Goal: Task Accomplishment & Management: Use online tool/utility

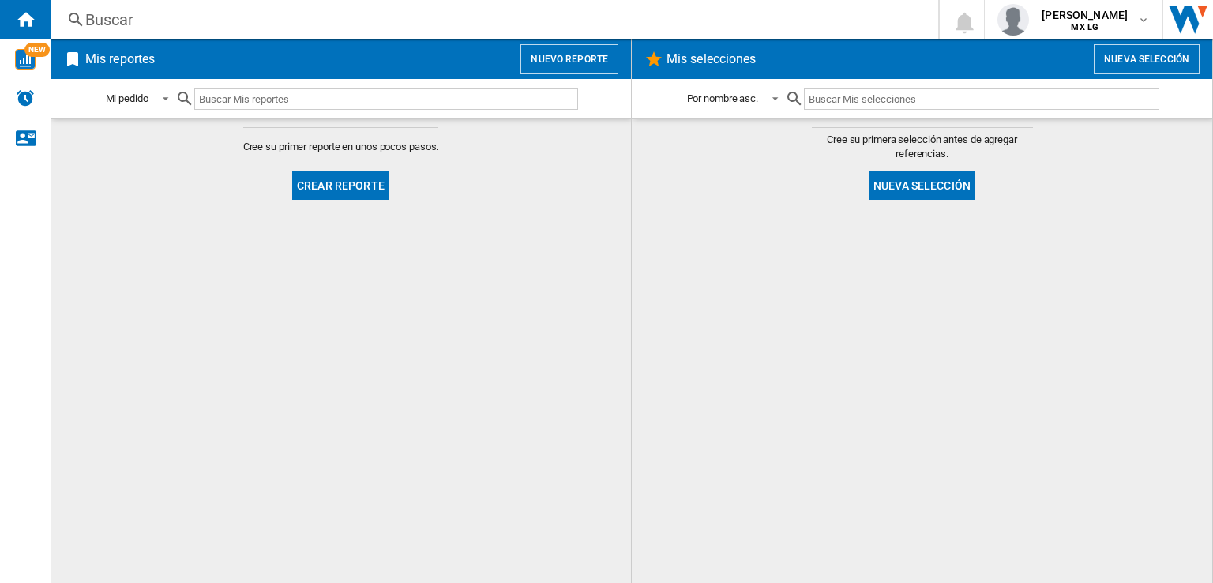
click at [578, 49] on button "Nuevo reporte" at bounding box center [569, 59] width 98 height 30
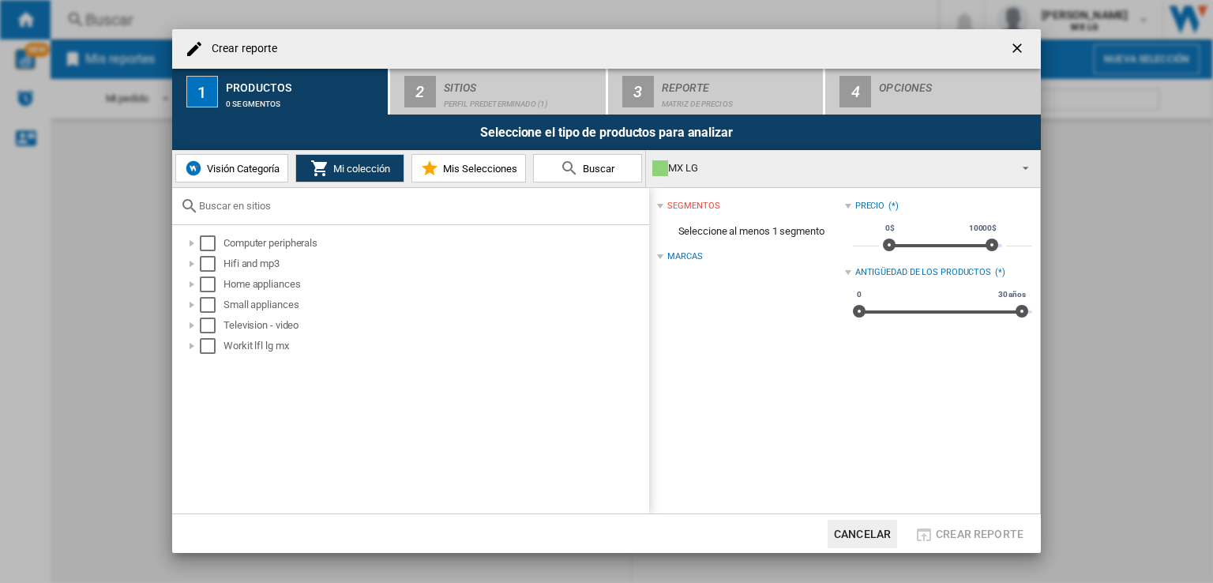
click at [595, 175] on button "Buscar" at bounding box center [587, 168] width 109 height 28
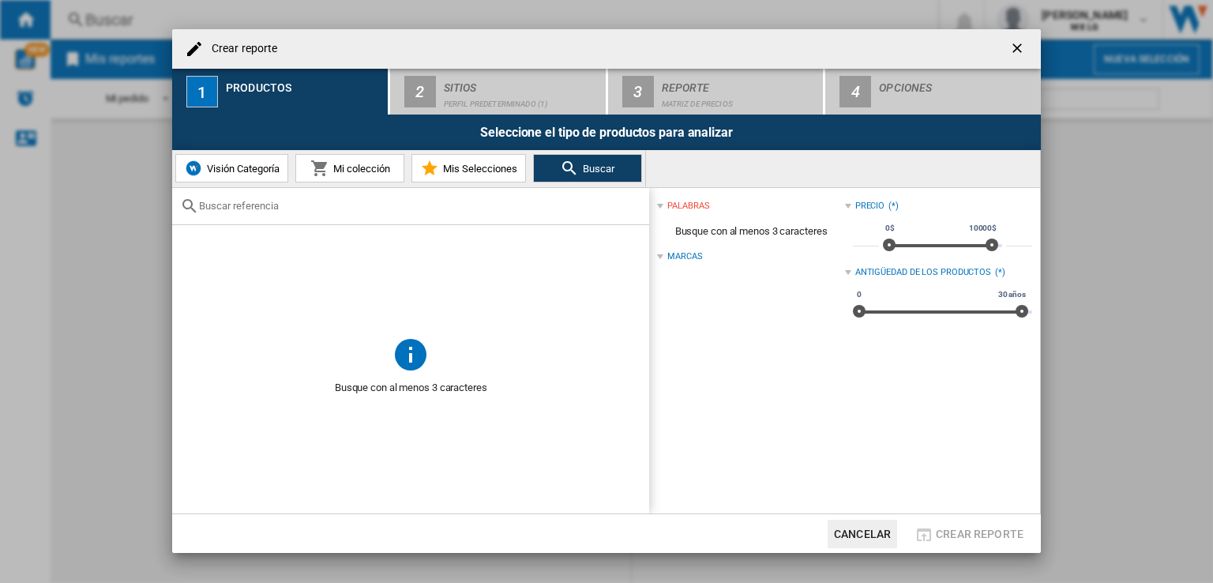
click at [263, 208] on input "text" at bounding box center [420, 206] width 442 height 12
paste input "WM25WV2S6W"
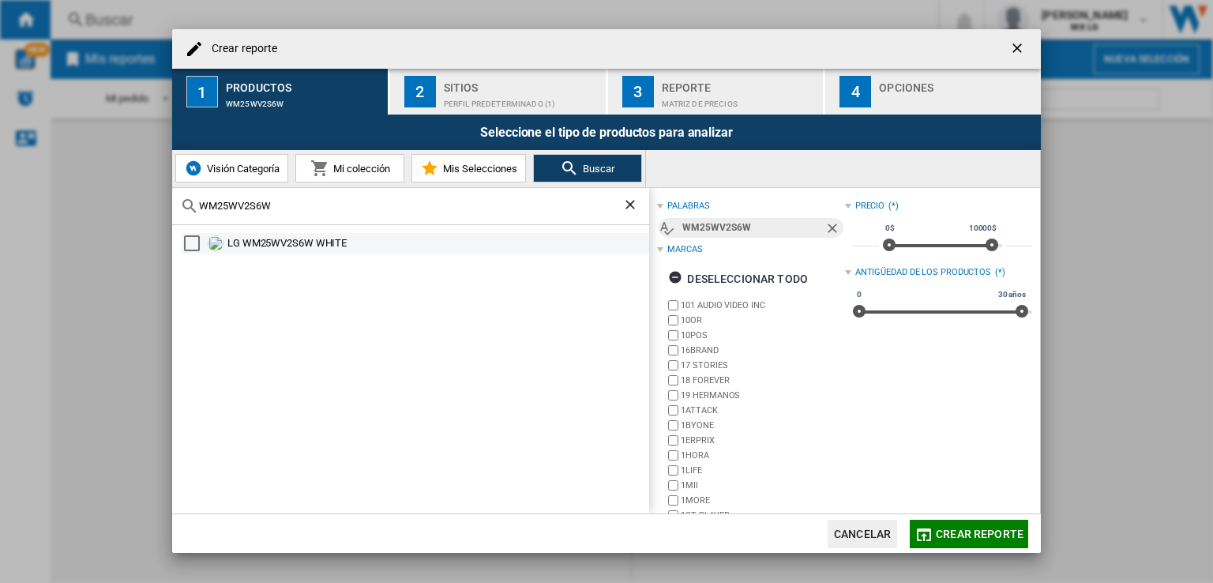
type input "WM25WV2S6W"
click at [188, 242] on div "Select" at bounding box center [192, 243] width 16 height 16
click at [713, 84] on div "Reporte" at bounding box center [740, 83] width 156 height 17
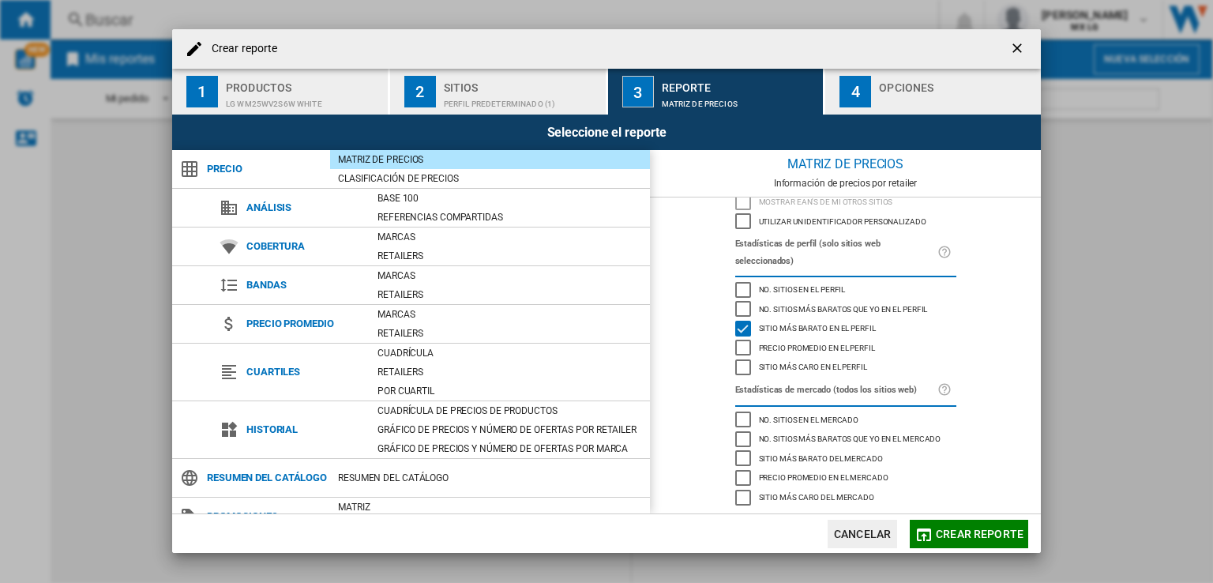
click at [925, 100] on div "button" at bounding box center [957, 100] width 156 height 17
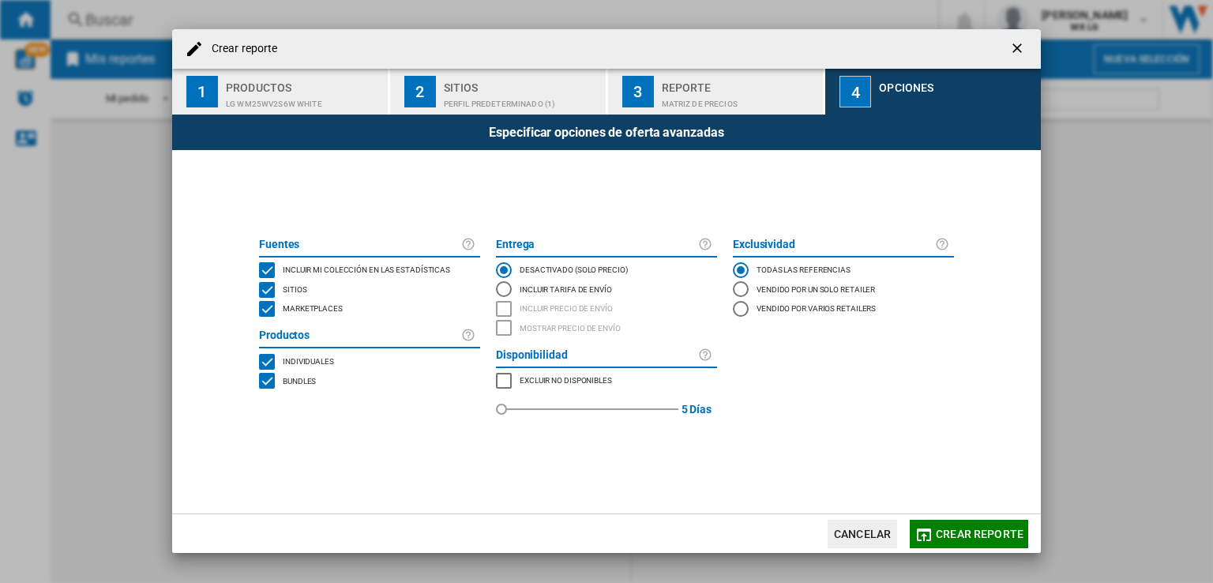
click at [1020, 50] on ng-md-icon "getI18NText('BUTTONS.CLOSE_DIALOG')" at bounding box center [1018, 49] width 19 height 19
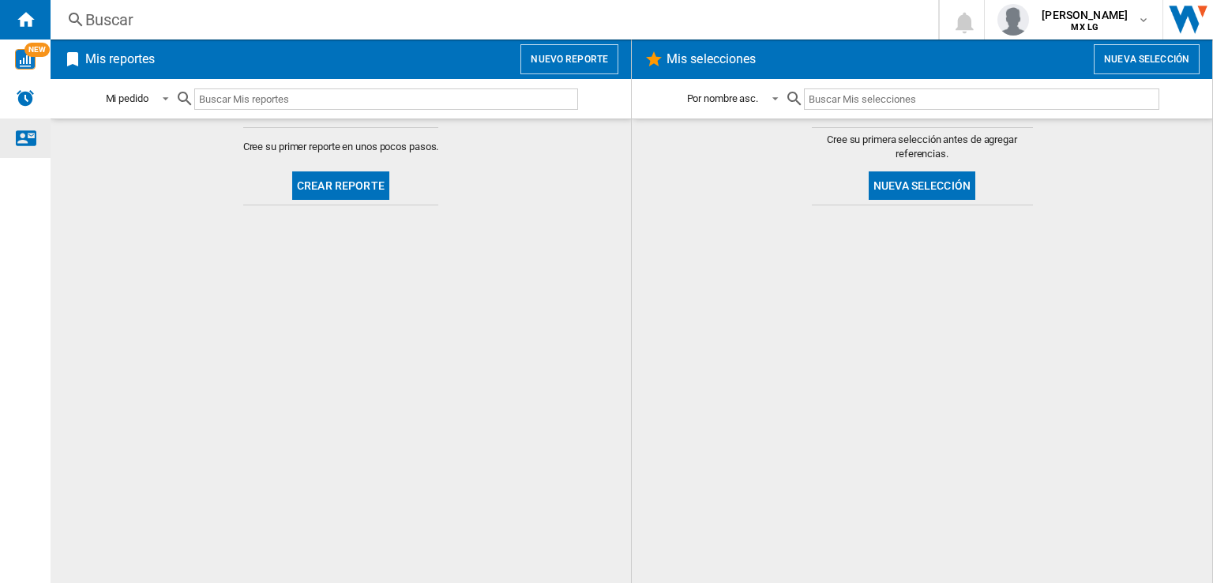
click at [32, 138] on ng-md-icon "Contáctanos" at bounding box center [25, 137] width 19 height 19
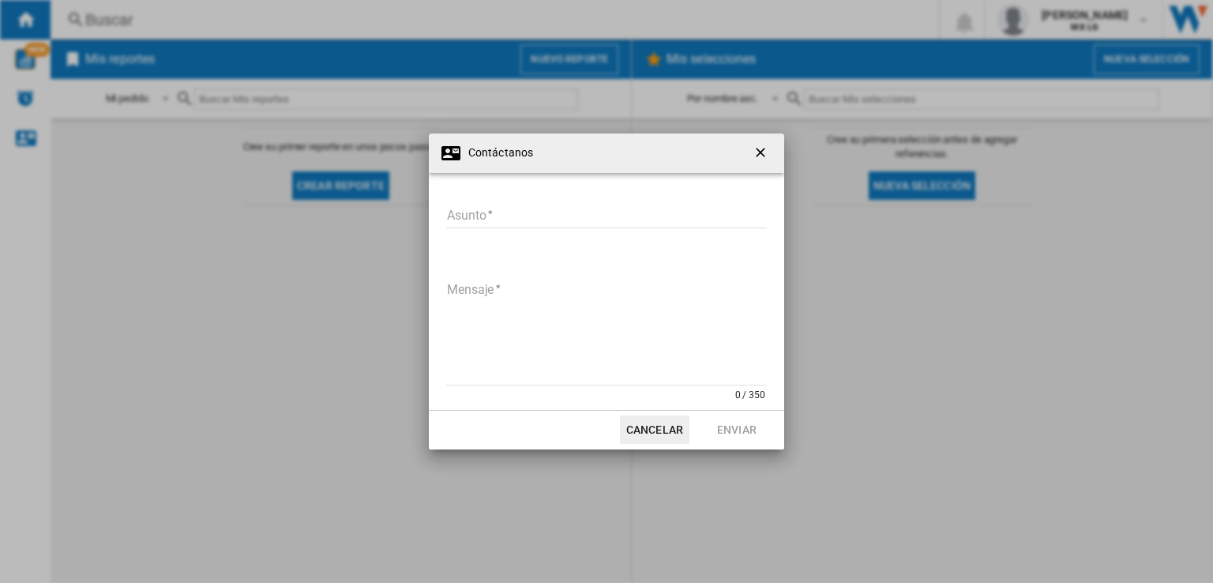
click at [756, 151] on ng-md-icon "getI18NText('BUTTONS.CLOSE_DIALOG')" at bounding box center [762, 154] width 19 height 19
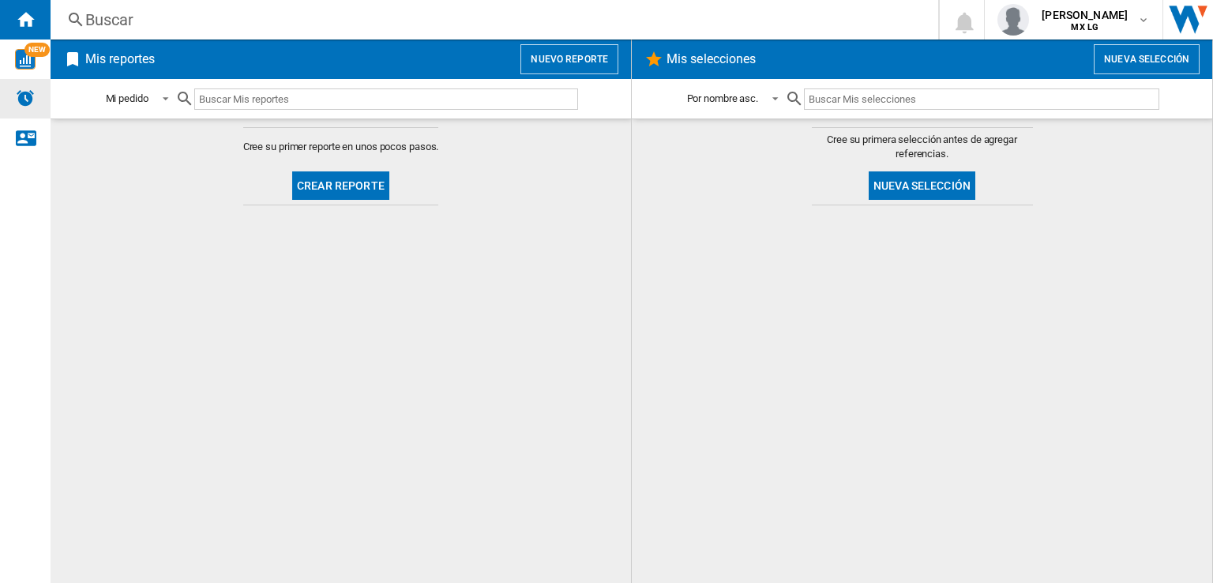
click at [25, 99] on img "Alertas" at bounding box center [25, 97] width 19 height 19
click at [256, 92] on input "text" at bounding box center [386, 98] width 384 height 21
paste input "WM25WV2S6W"
type input "WM25WV2S6W"
